Goal: Task Accomplishment & Management: Use online tool/utility

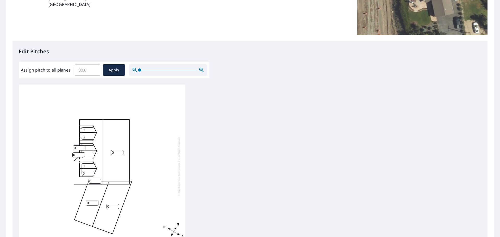
scroll to position [104, 0]
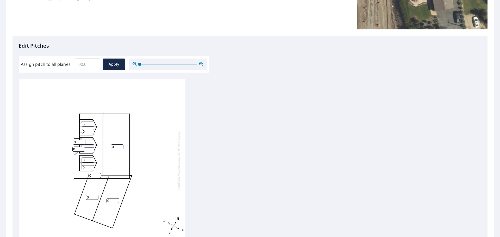
click at [117, 137] on input "0" at bounding box center [117, 147] width 12 height 5
type input "0"
type input "6"
click at [92, 137] on input "0" at bounding box center [95, 175] width 12 height 5
type input "10"
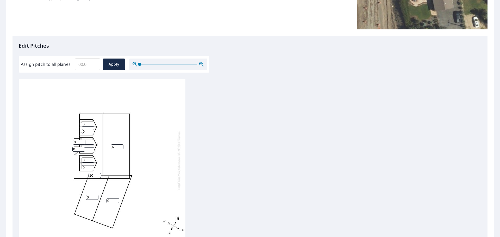
click at [87, 137] on input "0" at bounding box center [88, 167] width 12 height 5
type input "0"
type input "6"
click at [86, 137] on input "0" at bounding box center [88, 160] width 12 height 5
type input "6"
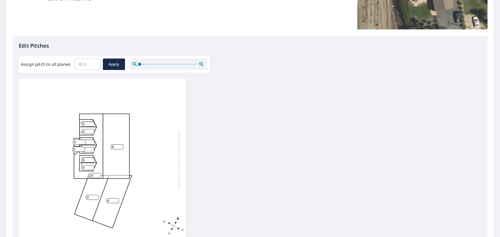
click at [77, 137] on input "0" at bounding box center [78, 149] width 12 height 5
type input "6"
click at [77, 137] on input "0" at bounding box center [79, 142] width 12 height 5
type input "6"
click at [88, 132] on input "0" at bounding box center [88, 131] width 12 height 5
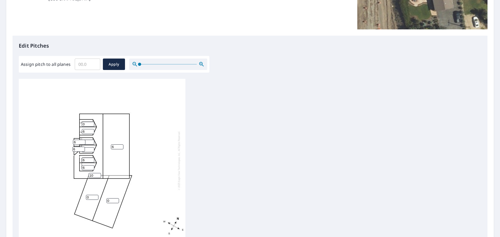
type input "6"
type input "1"
click at [90, 123] on input "1" at bounding box center [88, 124] width 12 height 5
type input "6"
click at [90, 137] on input "0" at bounding box center [92, 197] width 12 height 5
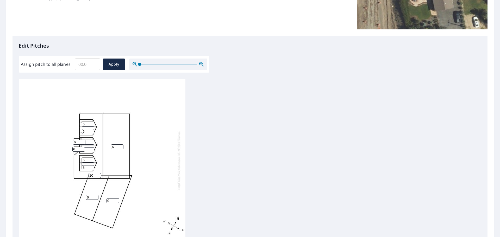
type input "6"
click at [116, 137] on input "0" at bounding box center [113, 200] width 12 height 5
type input "6"
type input "1"
click at [90, 137] on input "1" at bounding box center [88, 142] width 12 height 5
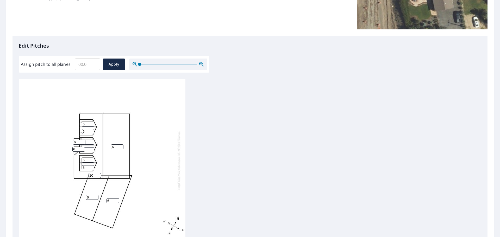
click at [88, 137] on input "1" at bounding box center [88, 142] width 12 height 5
type input "6"
type input "1"
click at [91, 137] on input "1" at bounding box center [88, 149] width 12 height 5
click at [89, 137] on input "1" at bounding box center [88, 149] width 12 height 5
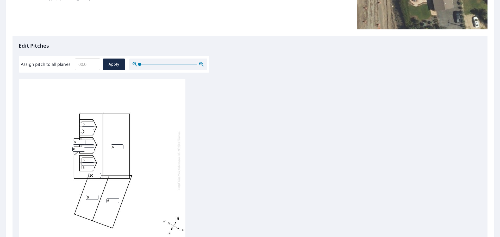
type input "6"
click at [119, 63] on span "Apply" at bounding box center [114, 64] width 14 height 7
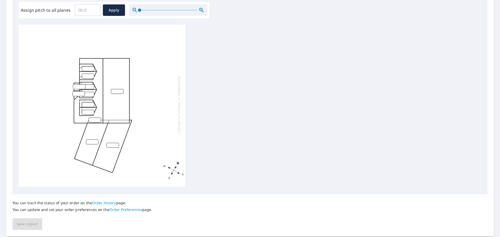
scroll to position [158, 0]
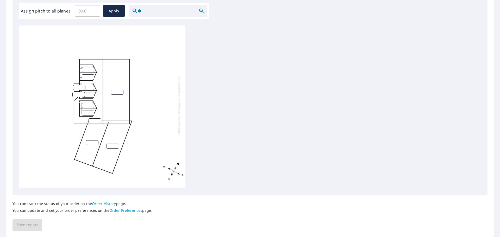
click at [118, 85] on div at bounding box center [102, 106] width 167 height 164
click at [116, 90] on input "number" at bounding box center [117, 92] width 12 height 5
type input "6"
click at [86, 67] on input "number" at bounding box center [88, 69] width 12 height 5
type input "6"
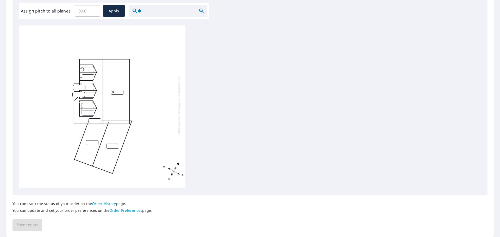
click at [86, 74] on input "number" at bounding box center [88, 76] width 12 height 5
type input "6"
click at [76, 85] on input "number" at bounding box center [79, 87] width 12 height 5
type input "6"
click at [87, 85] on input "number" at bounding box center [88, 87] width 12 height 5
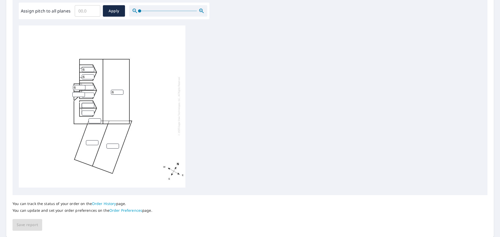
type input "6"
click at [87, 93] on input "number" at bounding box center [88, 95] width 12 height 5
type input "6"
click at [76, 92] on input "number" at bounding box center [78, 94] width 12 height 5
type input "6"
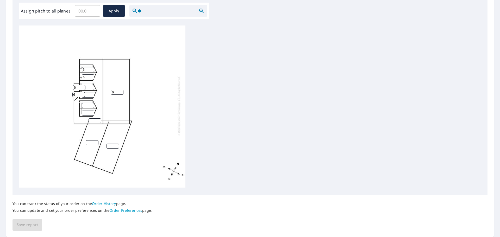
click at [88, 103] on input "number" at bounding box center [88, 105] width 12 height 5
type input "6"
click at [88, 111] on input "number" at bounding box center [88, 113] width 12 height 5
type input "6"
click at [91, 137] on input "number" at bounding box center [92, 142] width 12 height 5
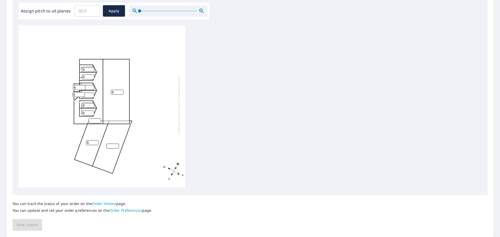
type input "6"
click at [110, 137] on input "number" at bounding box center [113, 146] width 12 height 5
type input "6"
click at [95, 119] on input "number" at bounding box center [95, 120] width 12 height 5
type input "10"
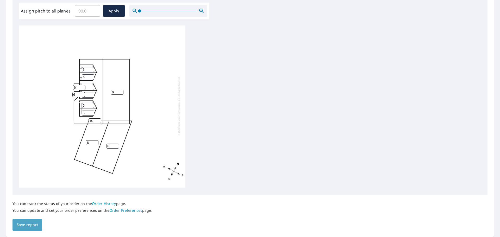
drag, startPoint x: 28, startPoint y: 226, endPoint x: 31, endPoint y: 223, distance: 4.1
click at [30, 137] on span "Save report" at bounding box center [27, 225] width 21 height 7
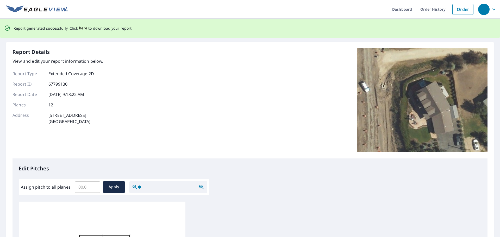
scroll to position [0, 0]
